Goal: Use online tool/utility: Utilize a website feature to perform a specific function

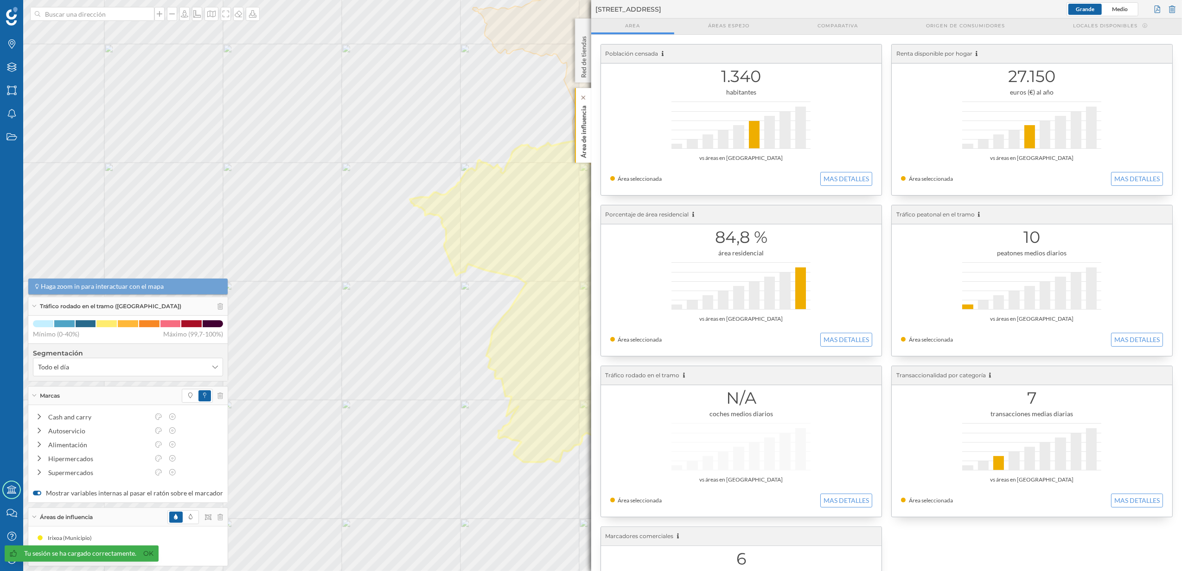
click at [583, 140] on p "Área de influencia" at bounding box center [583, 130] width 9 height 56
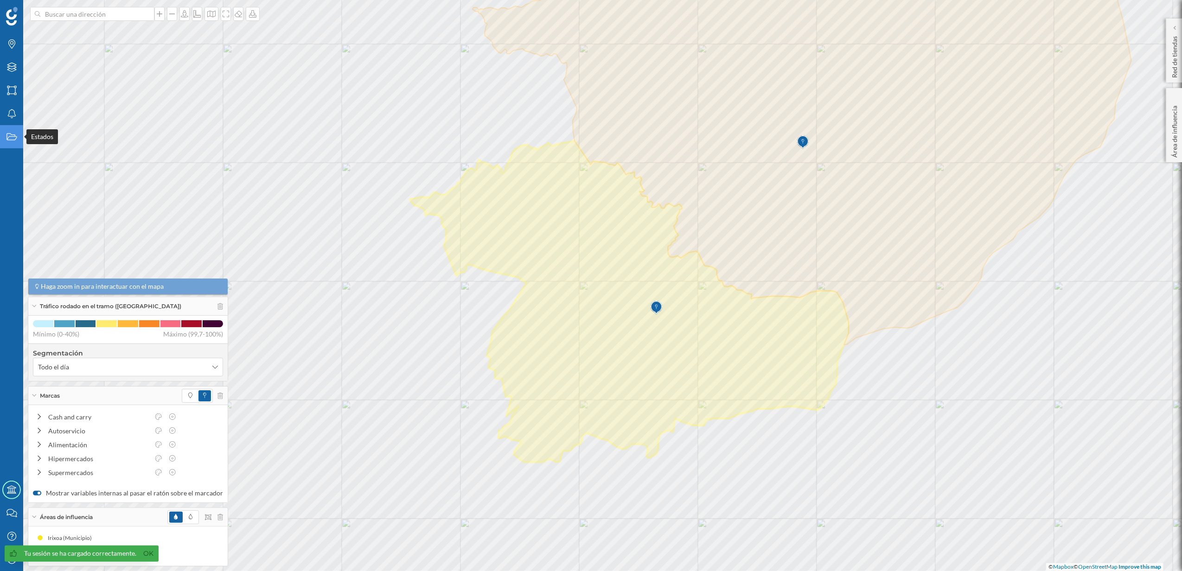
click at [6, 135] on icon at bounding box center [11, 137] width 10 height 7
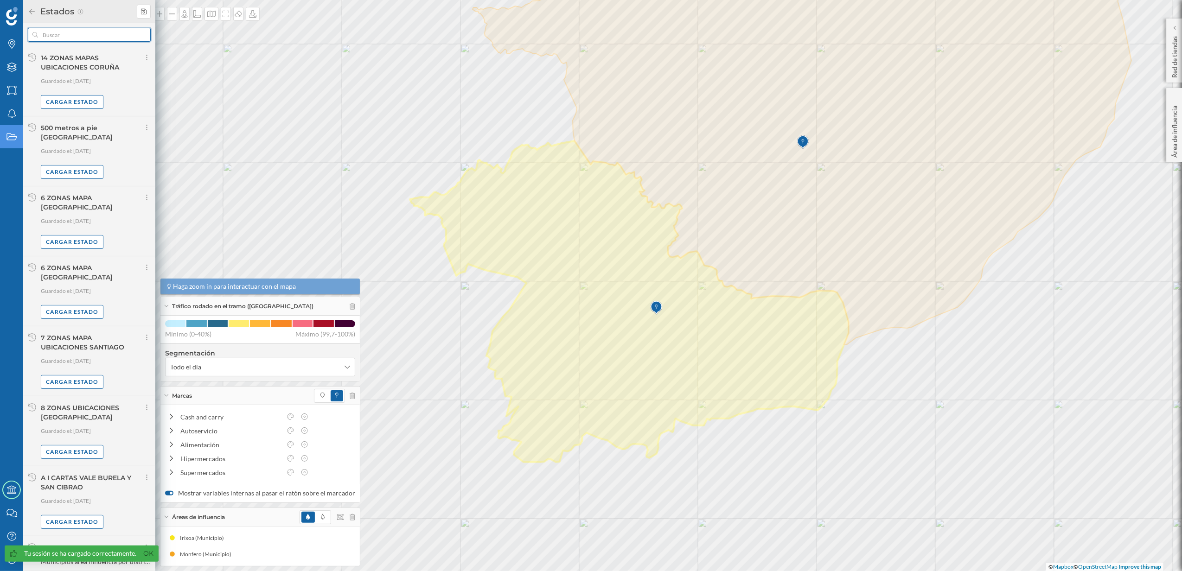
click at [73, 31] on input "text" at bounding box center [89, 35] width 103 height 14
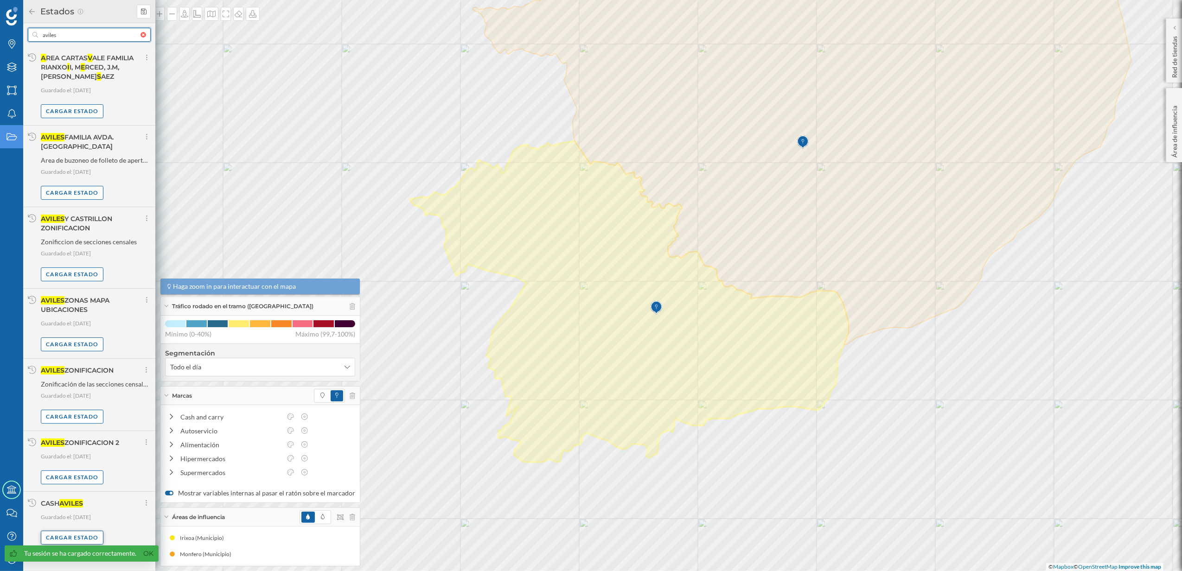
type input "aviles"
click at [77, 531] on div "Cargar estado" at bounding box center [72, 538] width 63 height 14
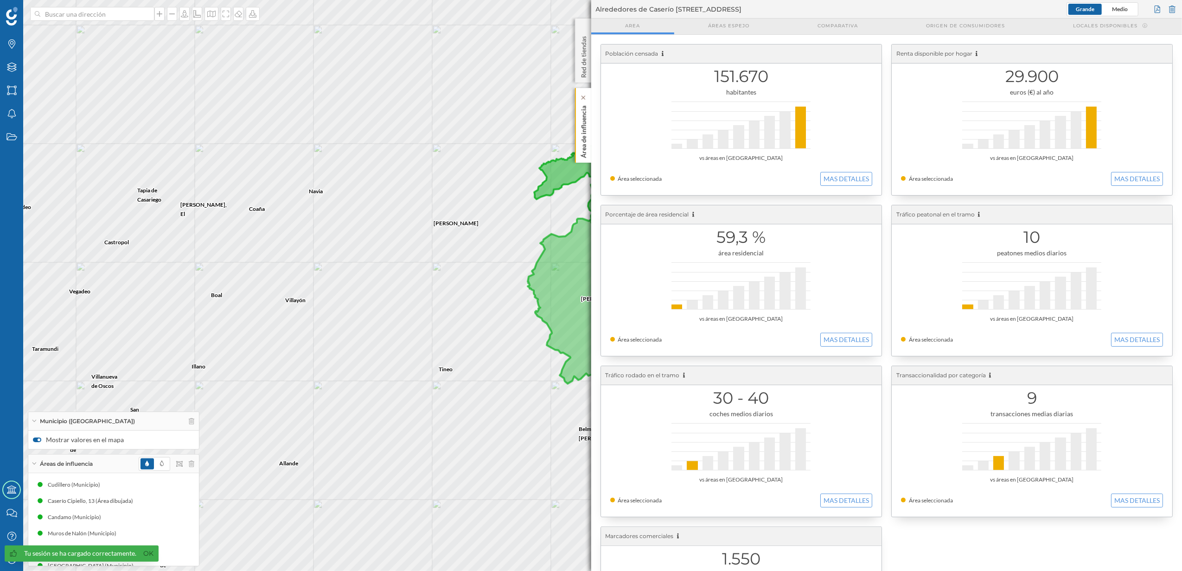
click at [580, 145] on p "Área de influencia" at bounding box center [583, 130] width 9 height 56
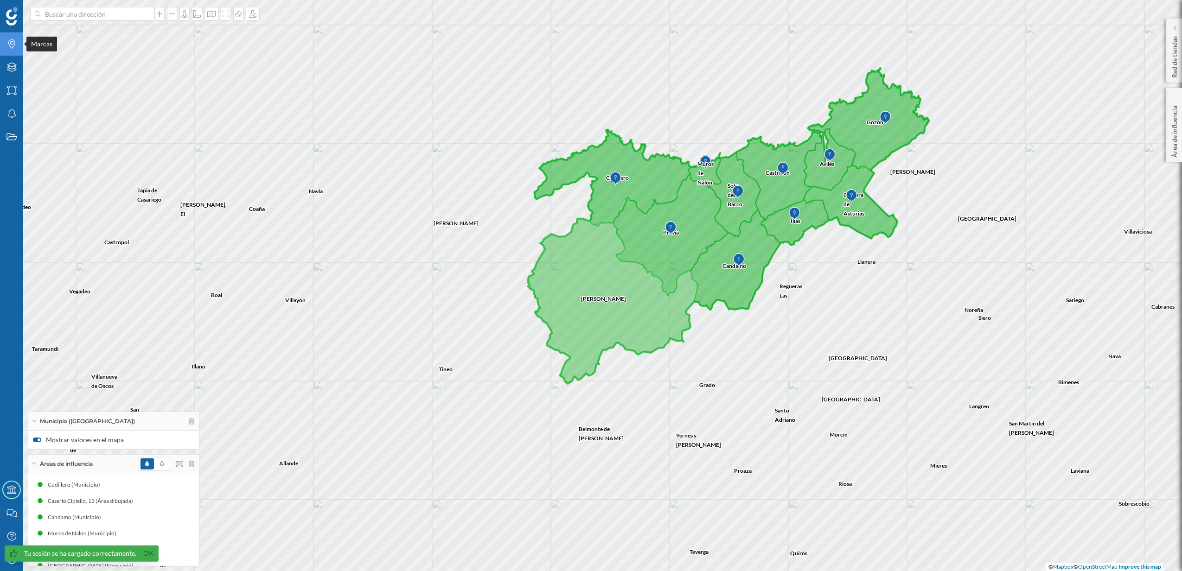
click at [9, 48] on icon "Marcas" at bounding box center [12, 43] width 12 height 9
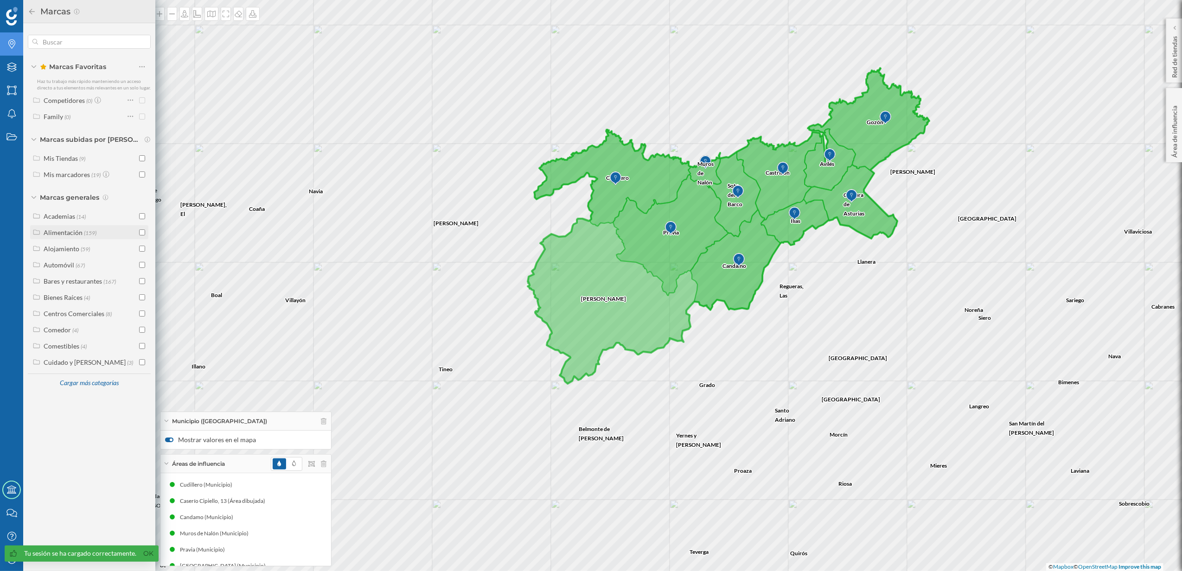
click at [33, 237] on div at bounding box center [35, 233] width 6 height 10
click at [141, 251] on input "checkbox" at bounding box center [142, 249] width 6 height 6
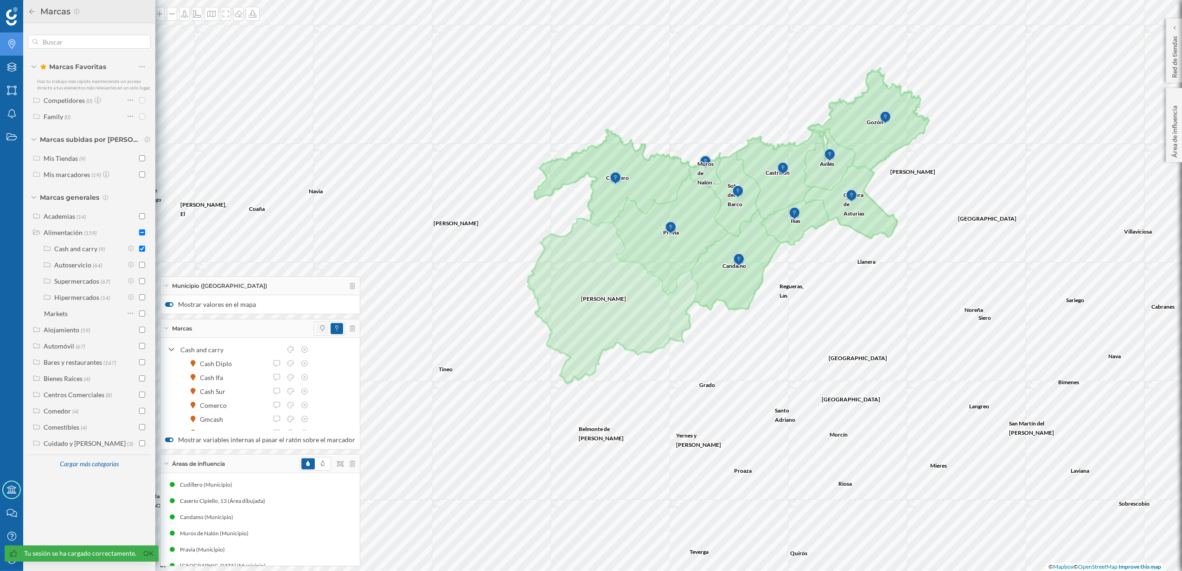
click at [316, 326] on span at bounding box center [322, 328] width 13 height 11
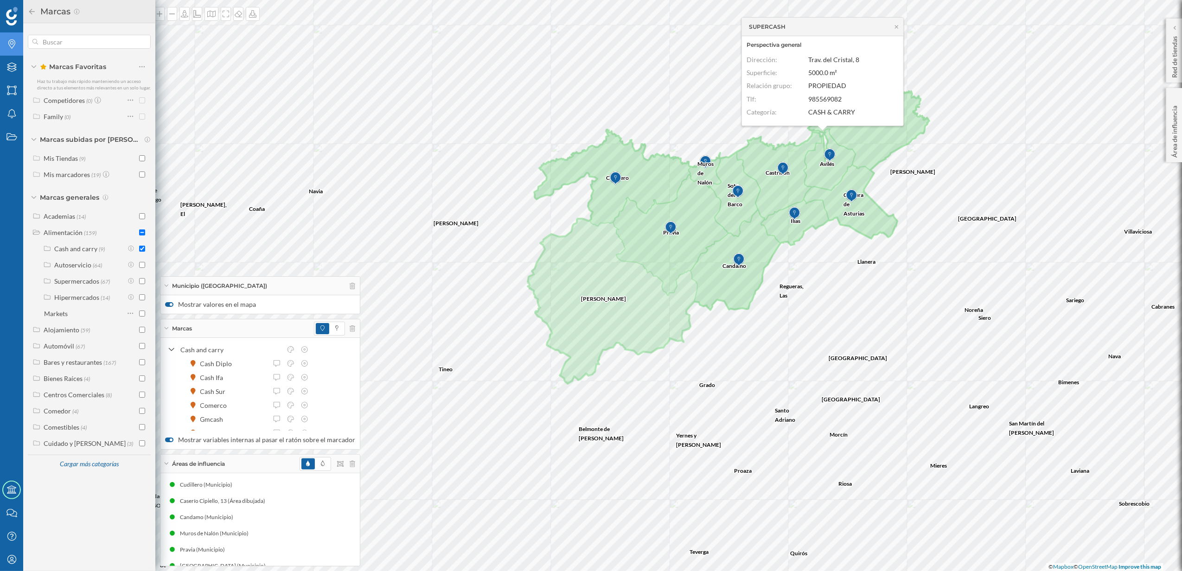
click at [32, 12] on icon at bounding box center [32, 11] width 8 height 6
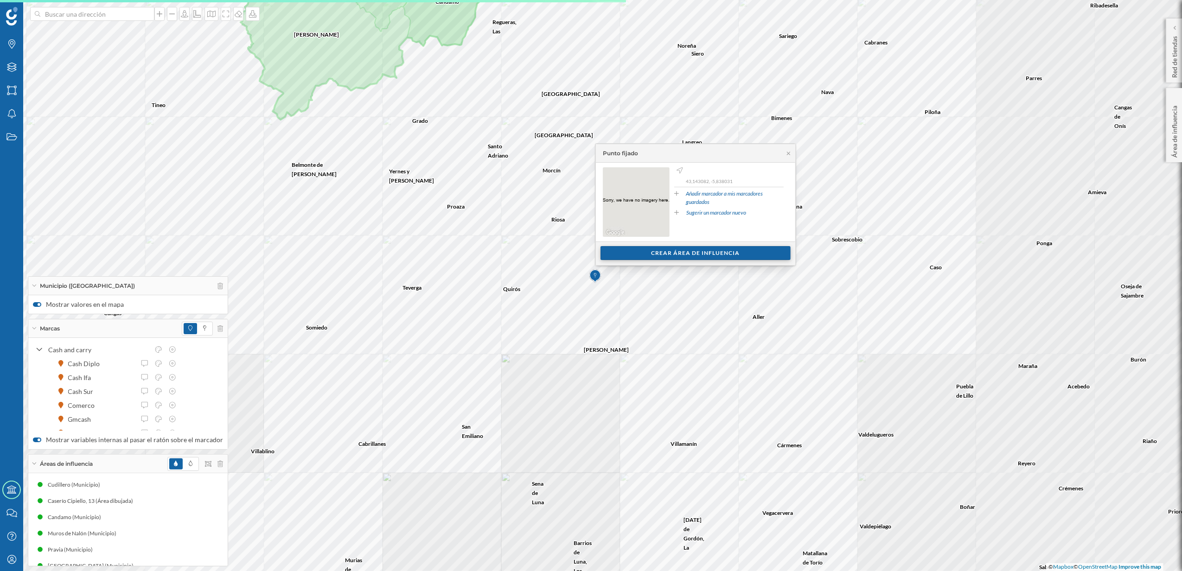
click at [705, 257] on div "Crear área de influencia" at bounding box center [696, 253] width 190 height 14
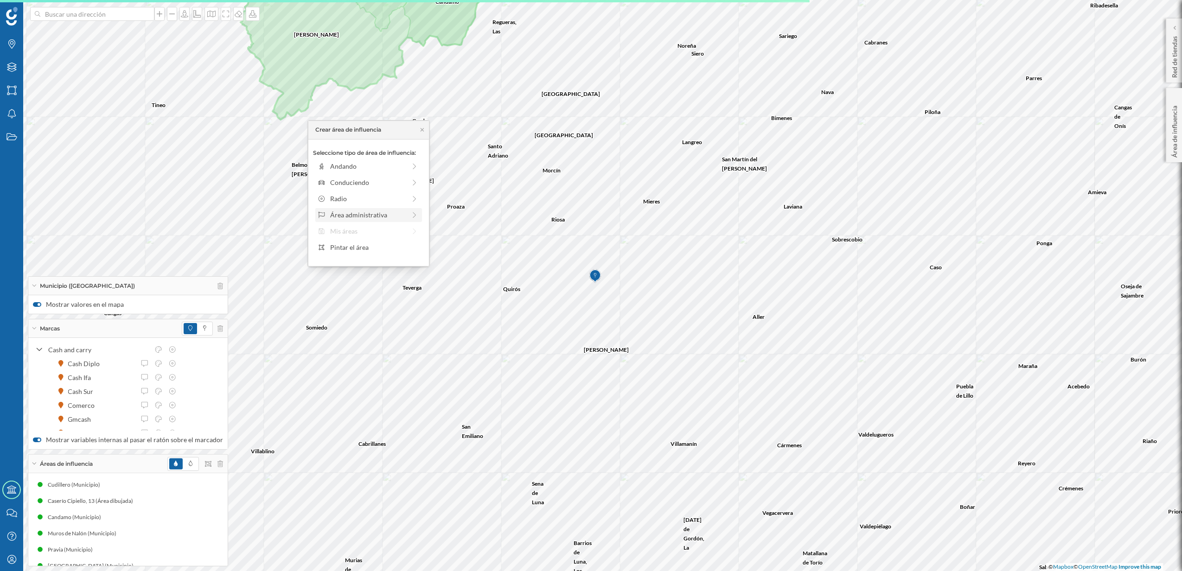
click at [354, 210] on div "Área administrativa" at bounding box center [368, 215] width 76 height 10
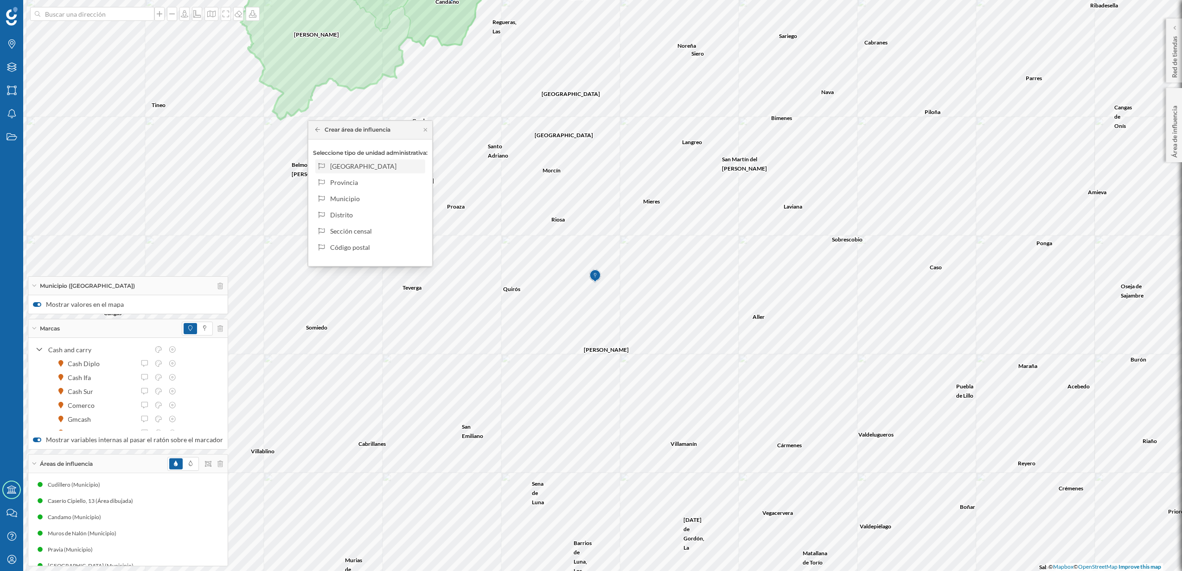
click at [353, 162] on div "[GEOGRAPHIC_DATA]" at bounding box center [375, 166] width 91 height 10
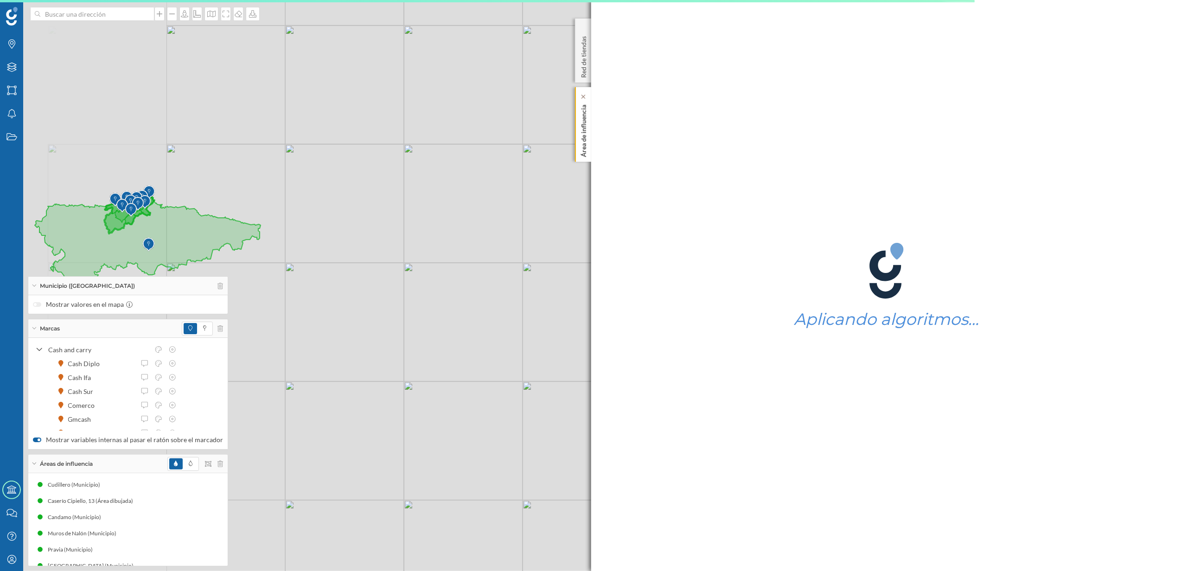
click at [585, 160] on div "Área de influencia" at bounding box center [583, 124] width 16 height 75
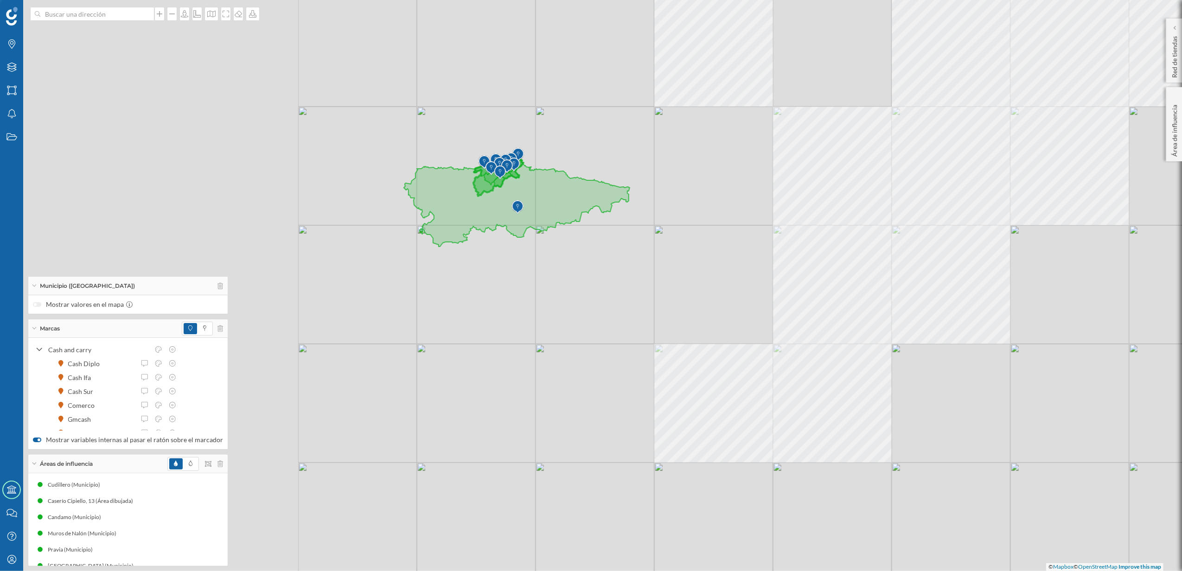
click at [741, 416] on div "© Mapbox © OpenStreetMap Improve this map" at bounding box center [591, 285] width 1182 height 571
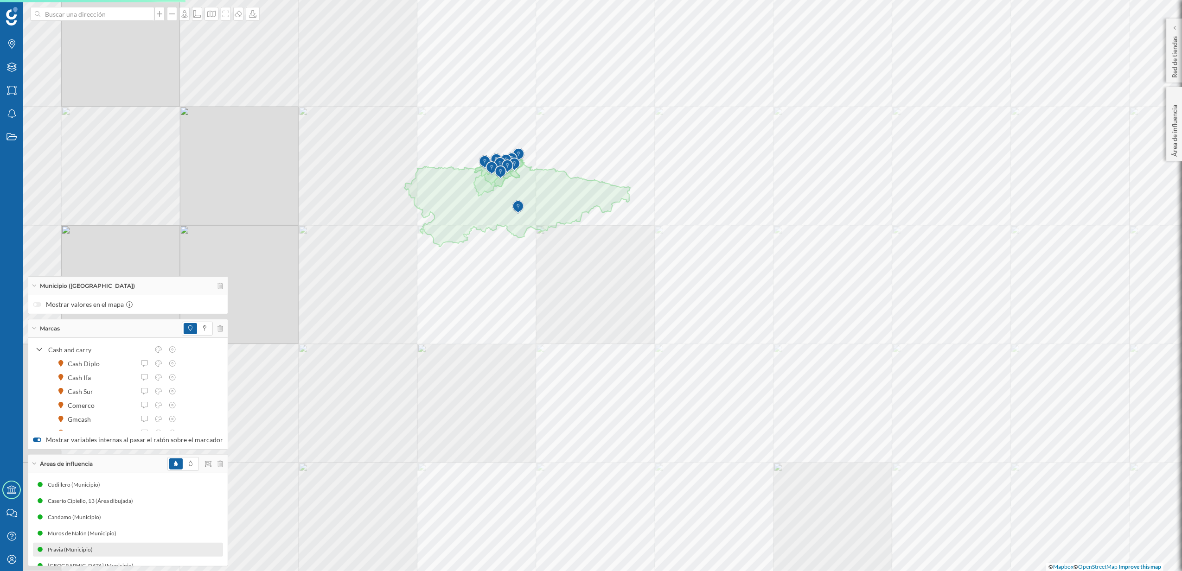
scroll to position [109, 0]
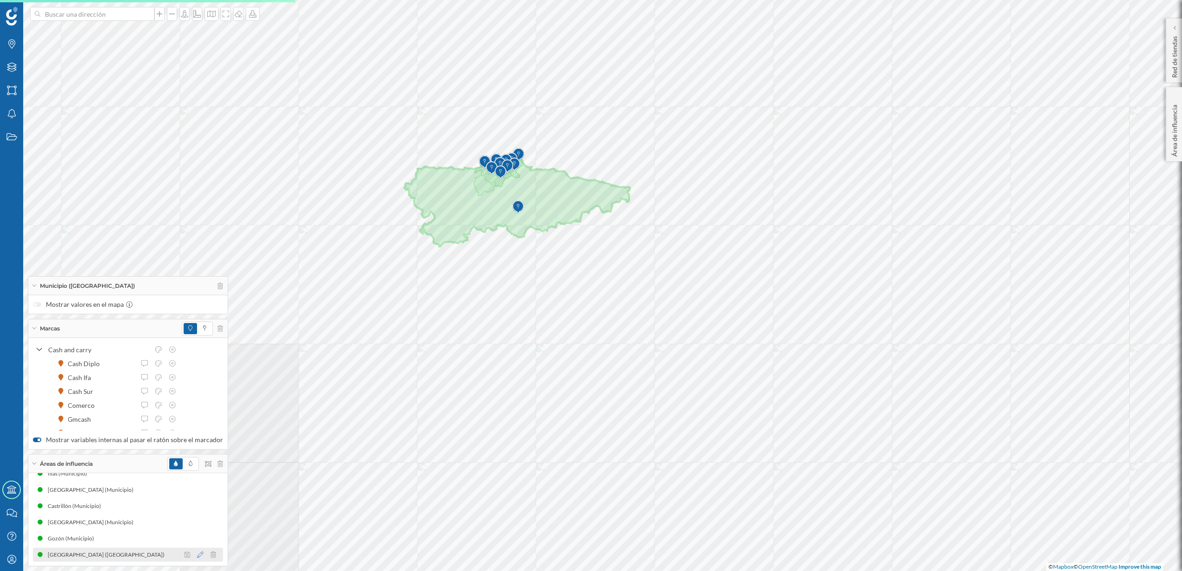
click at [197, 555] on icon at bounding box center [200, 555] width 6 height 6
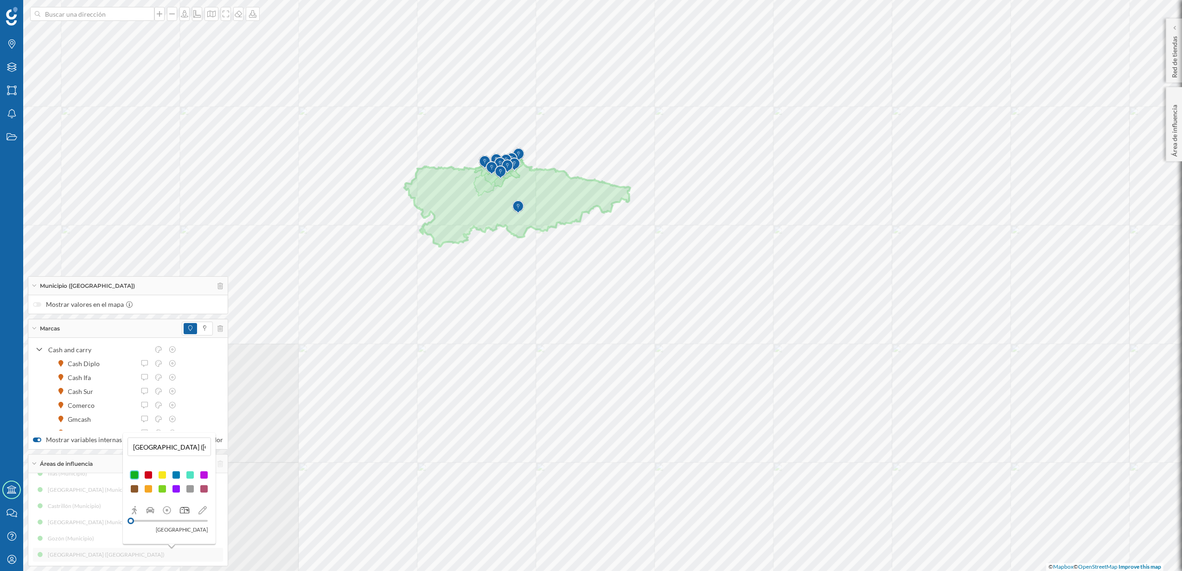
click at [188, 476] on div at bounding box center [190, 475] width 9 height 9
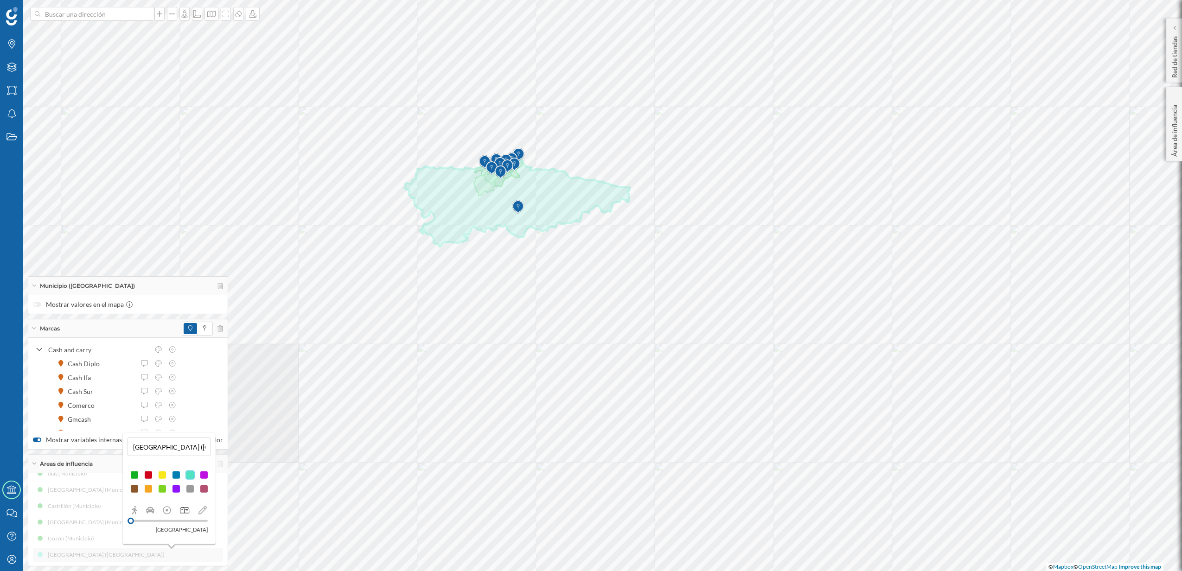
click at [173, 476] on div at bounding box center [176, 475] width 9 height 9
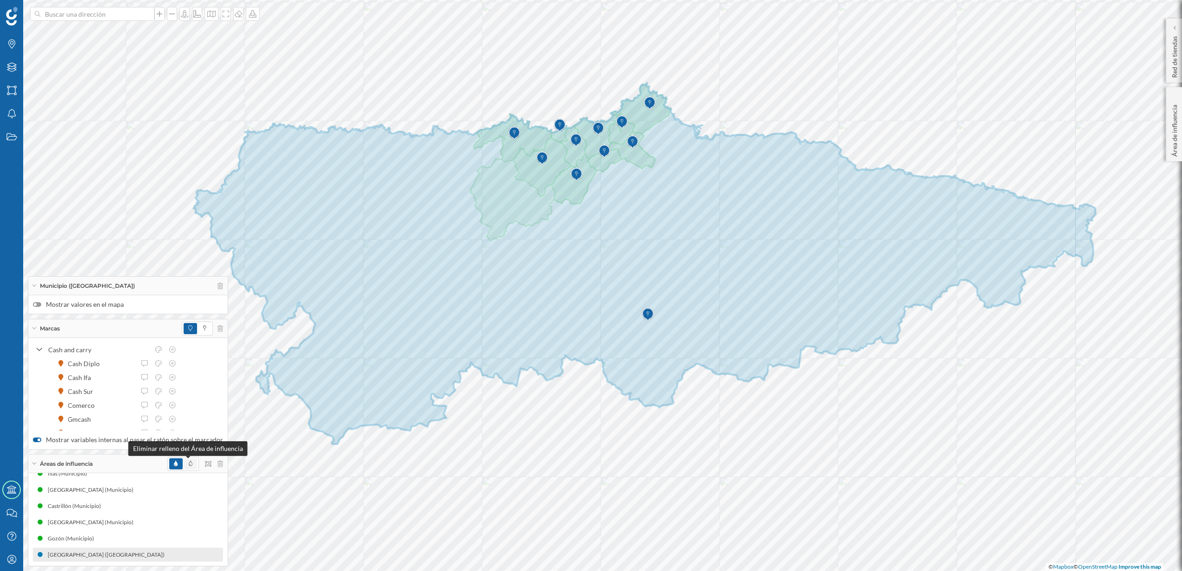
click at [189, 467] on span at bounding box center [191, 464] width 4 height 8
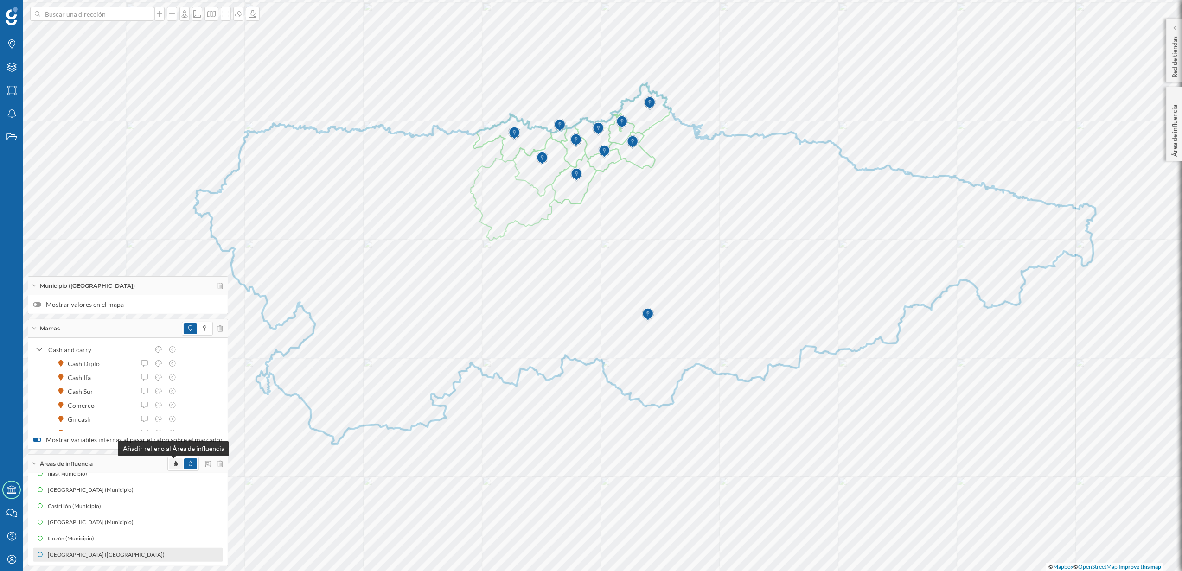
click at [174, 468] on span at bounding box center [176, 464] width 4 height 8
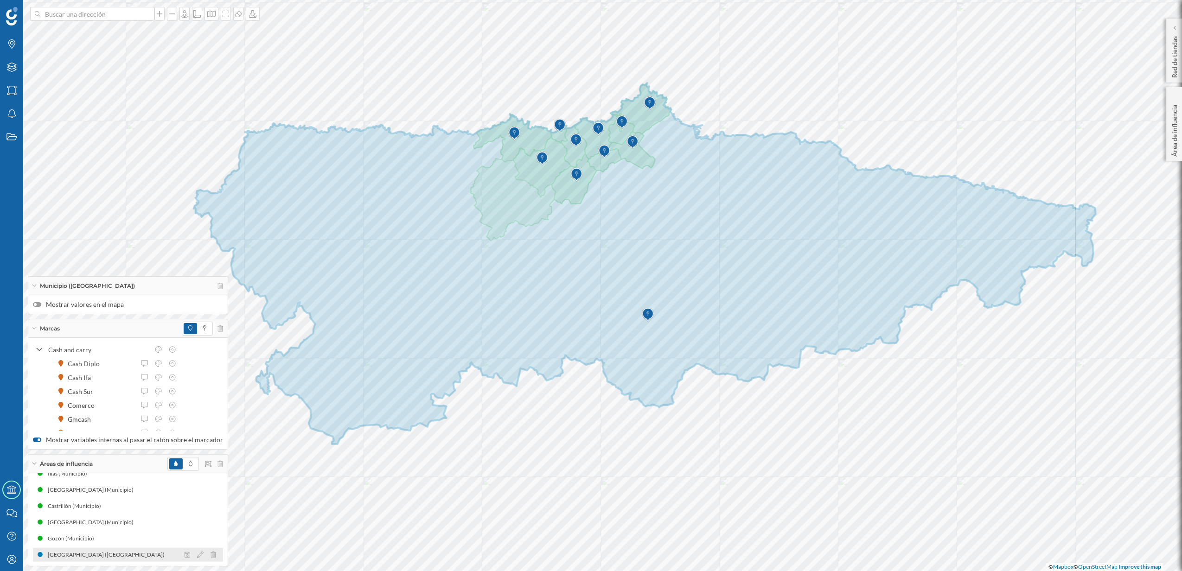
click at [198, 557] on div at bounding box center [202, 555] width 41 height 11
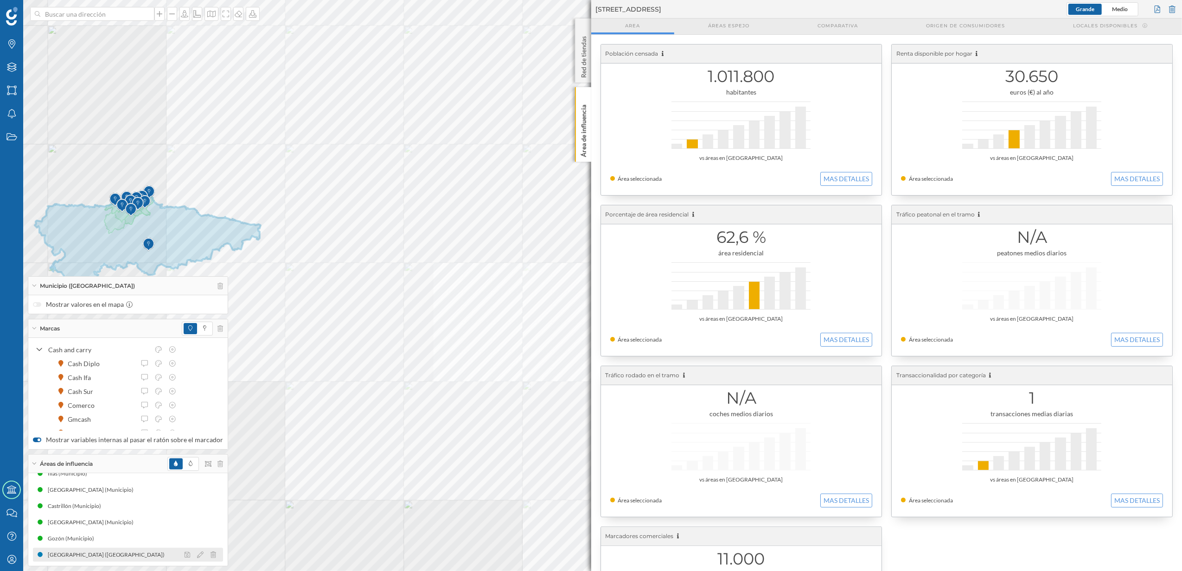
click at [192, 559] on div at bounding box center [202, 555] width 41 height 11
click at [197, 552] on icon at bounding box center [200, 555] width 6 height 6
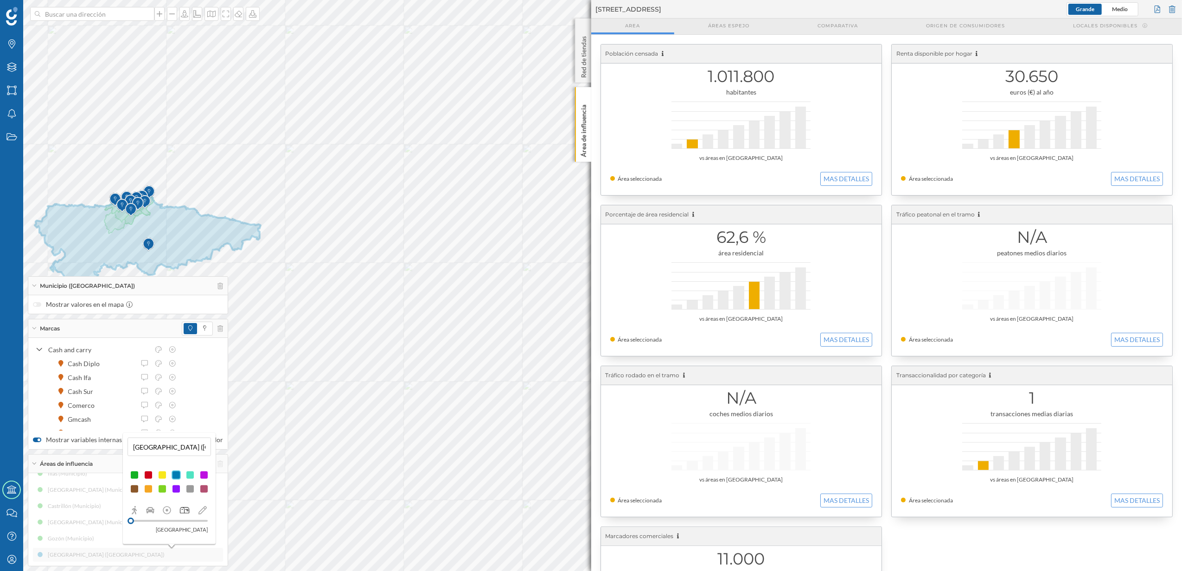
click at [190, 494] on div at bounding box center [169, 483] width 83 height 28
click at [186, 489] on div at bounding box center [190, 489] width 9 height 9
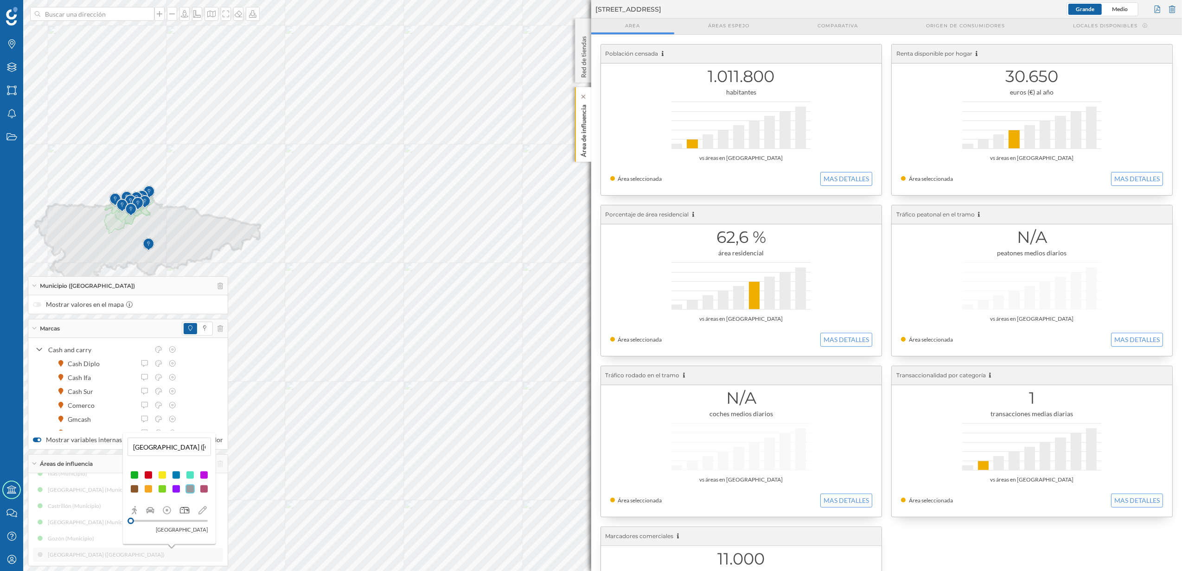
click at [576, 131] on div "Área de influencia" at bounding box center [583, 124] width 16 height 75
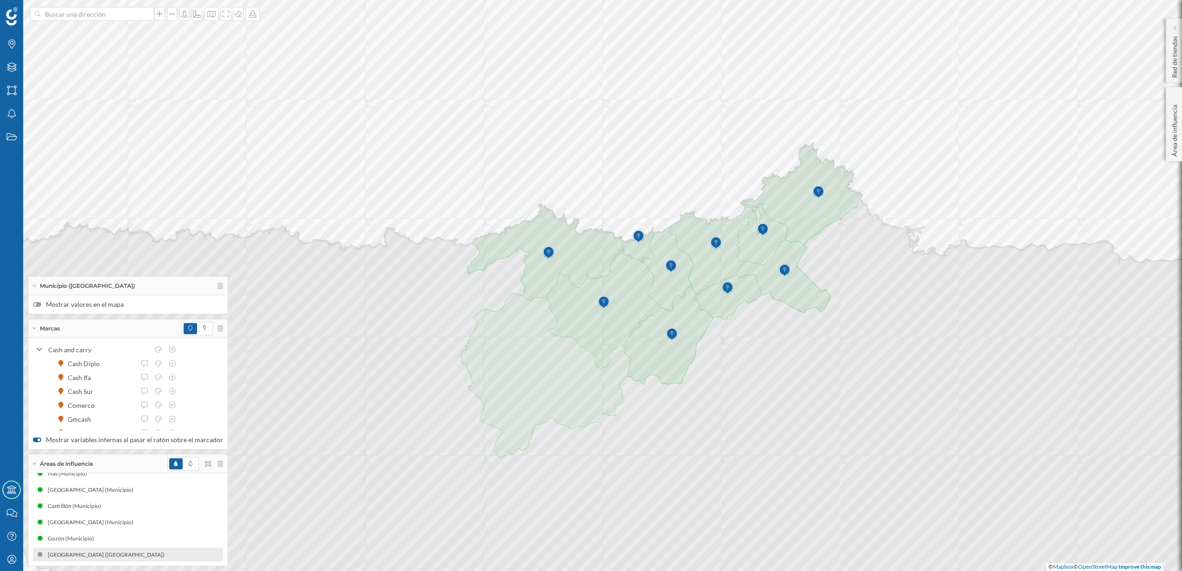
click at [39, 306] on div at bounding box center [37, 304] width 8 height 5
click at [0, 0] on input "Mostrar valores en el mapa" at bounding box center [0, 0] width 0 height 0
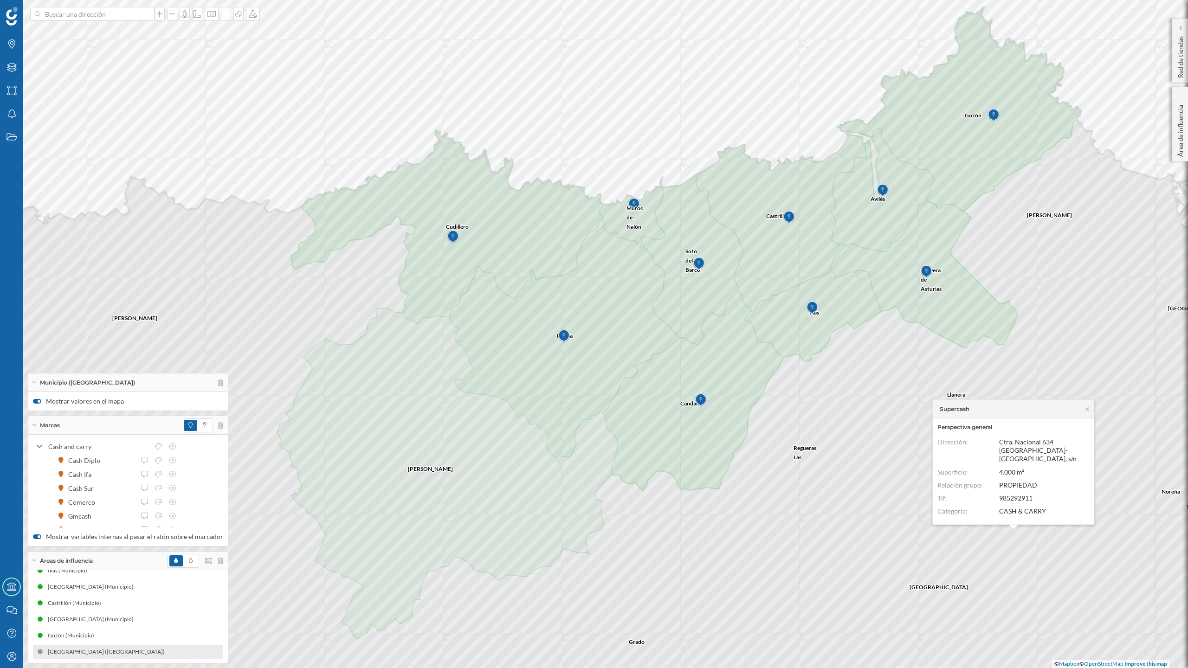
click at [30, 559] on div "Áreas de influencia" at bounding box center [127, 561] width 199 height 19
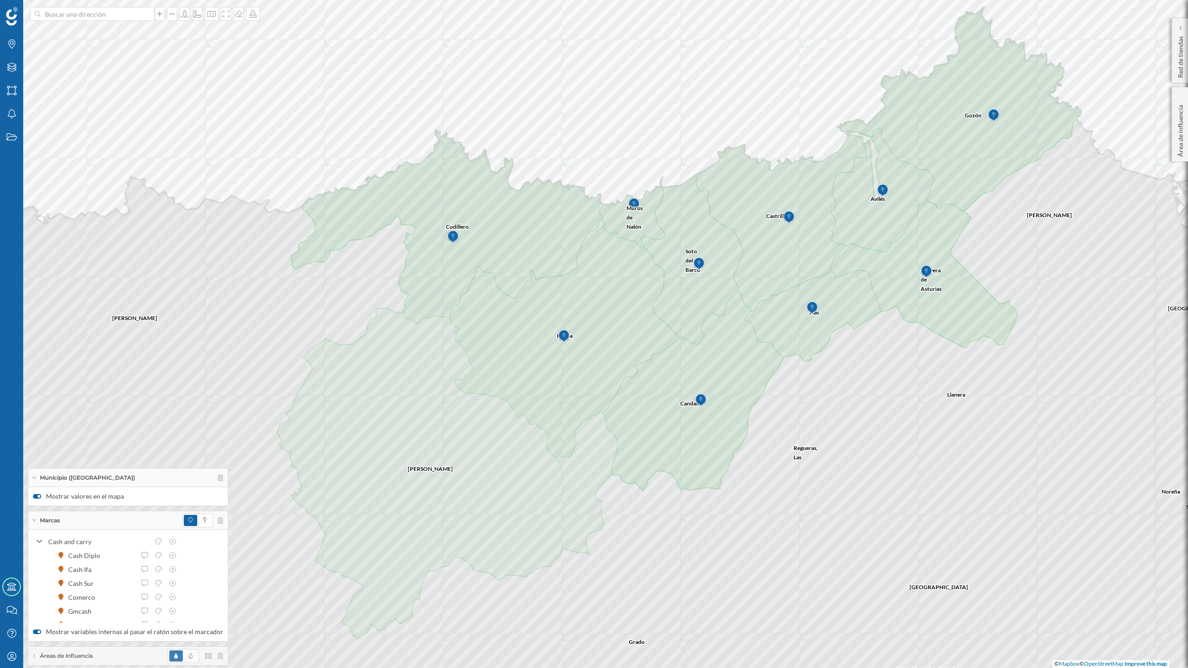
click at [36, 477] on icon at bounding box center [34, 477] width 5 height 2
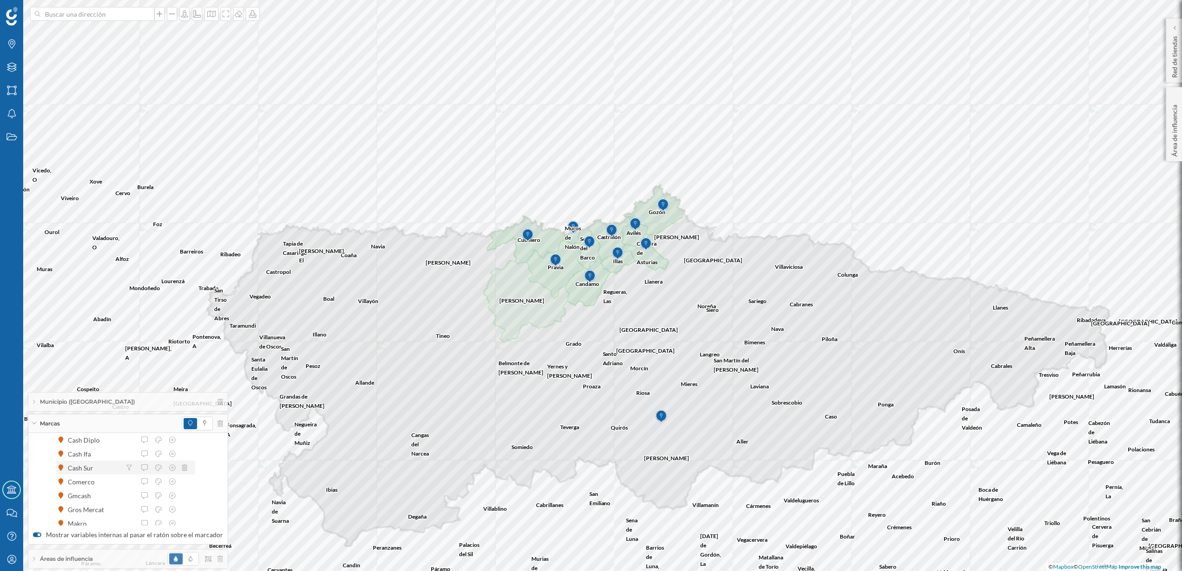
scroll to position [0, 0]
click at [35, 404] on div "Municipio ([GEOGRAPHIC_DATA])" at bounding box center [127, 402] width 199 height 19
click at [39, 559] on div "Áreas de influencia" at bounding box center [127, 559] width 199 height 19
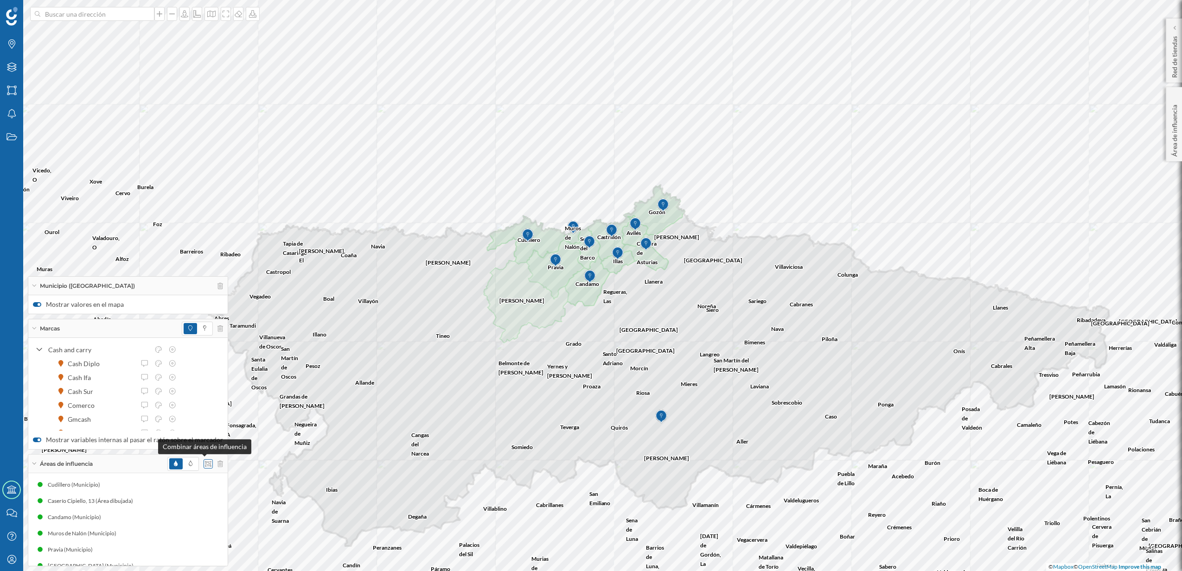
click at [205, 463] on icon at bounding box center [208, 464] width 6 height 6
click at [238, 410] on div "Unión" at bounding box center [228, 410] width 47 height 10
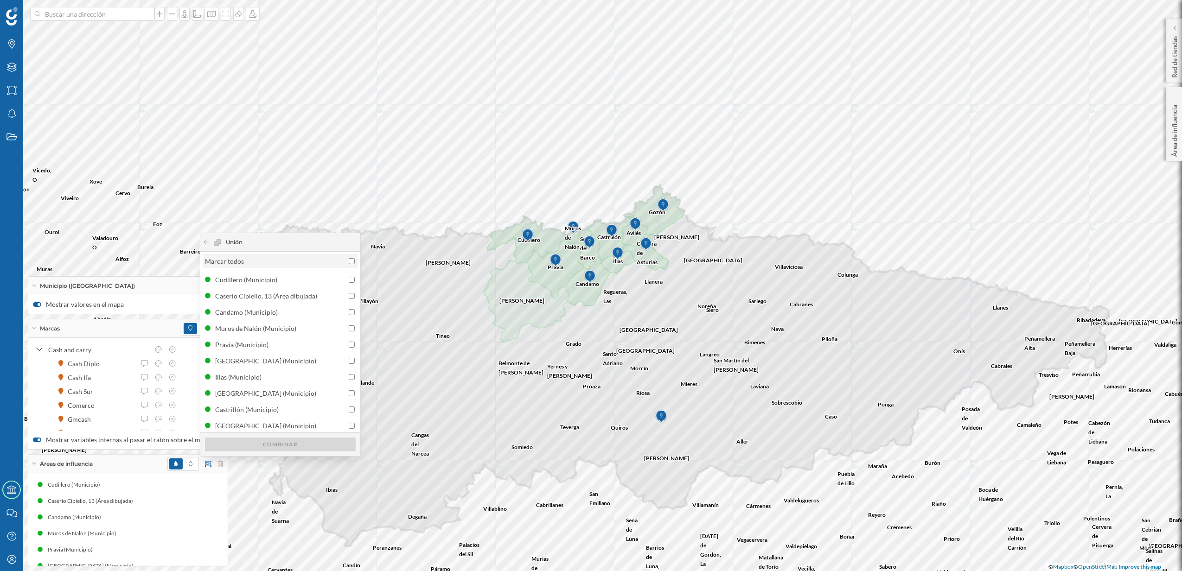
click at [355, 261] on input "Marcar todos" at bounding box center [352, 261] width 6 height 6
checkbox input "true"
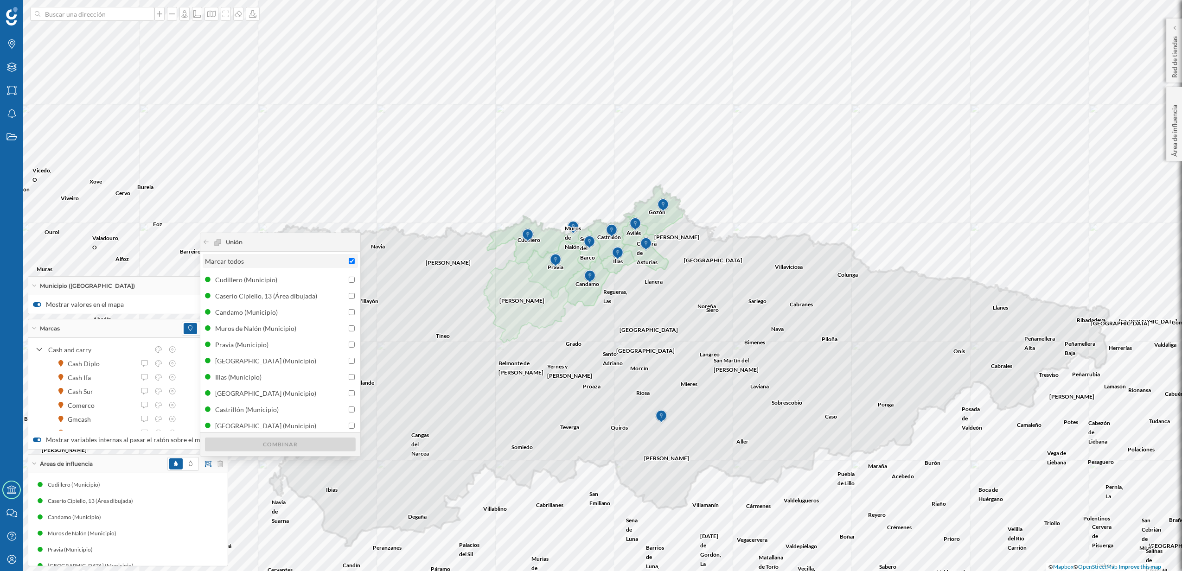
checkbox input "true"
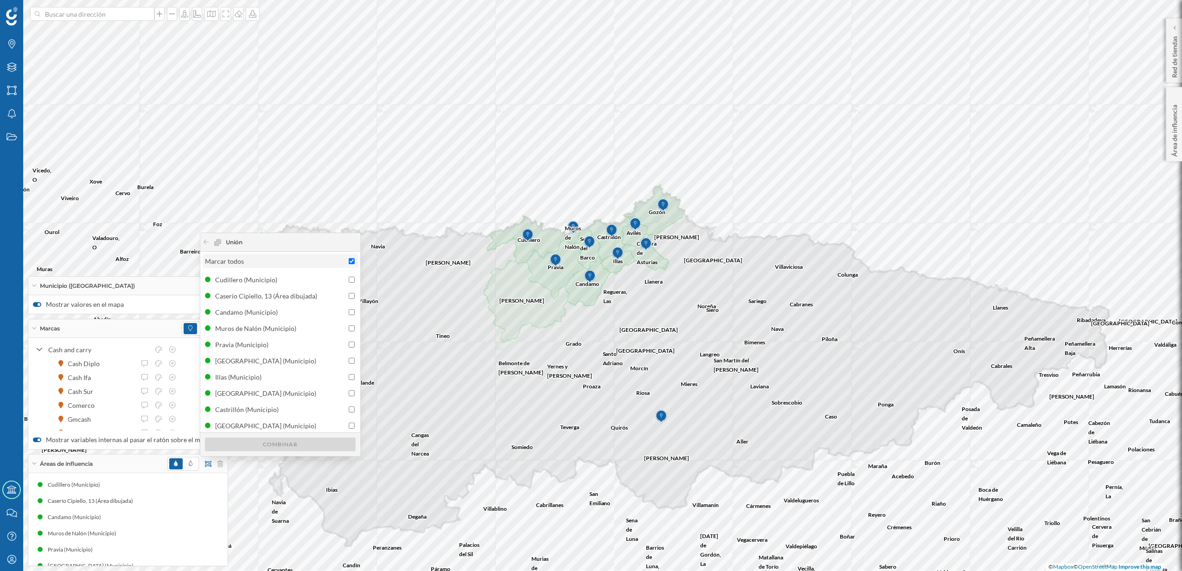
checkbox input "true"
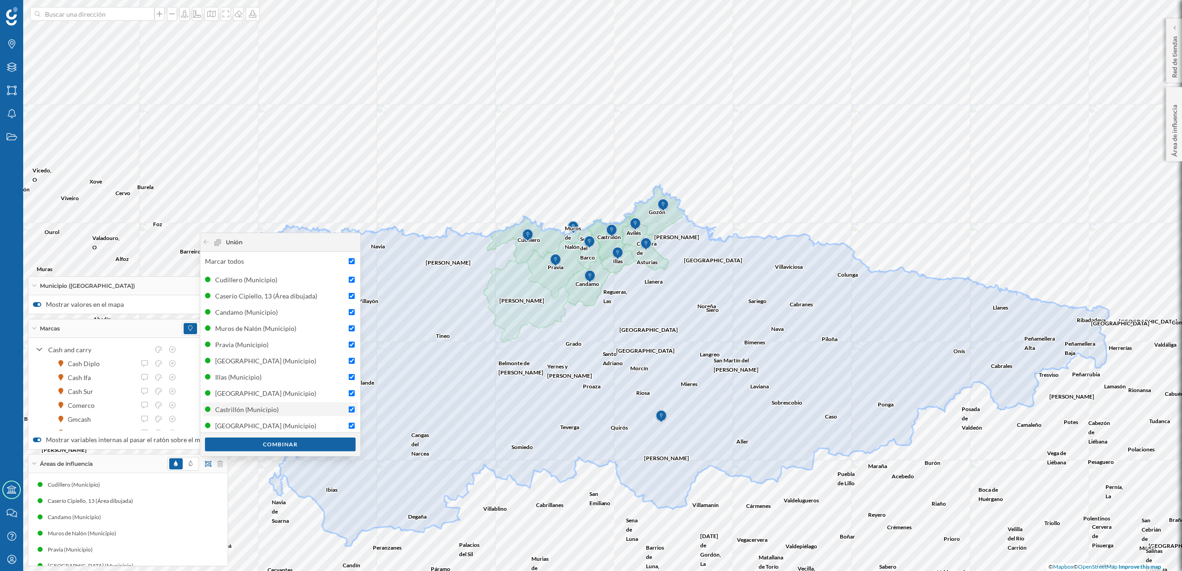
scroll to position [34, 0]
click at [354, 423] on input "checkbox" at bounding box center [352, 424] width 6 height 6
checkbox input "false"
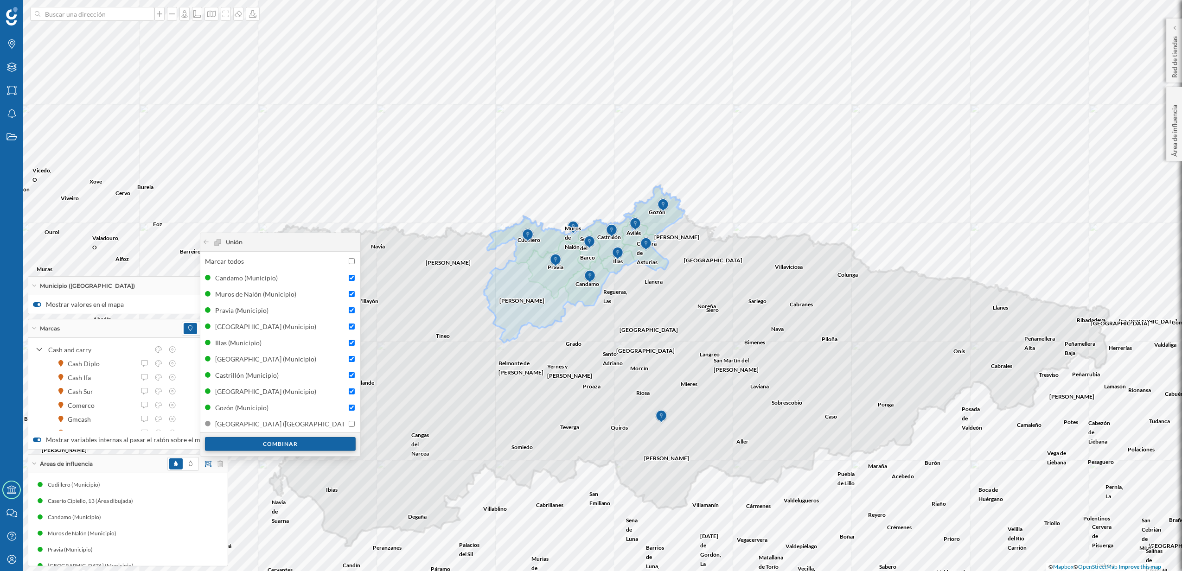
click at [308, 444] on div "Combinar" at bounding box center [280, 444] width 151 height 14
